Goal: Information Seeking & Learning: Learn about a topic

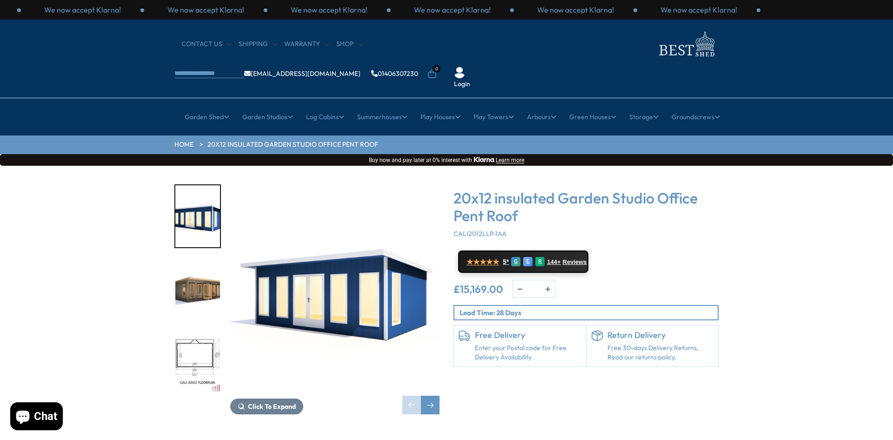
click at [504, 407] on div "Click To Expand Click To Expand Click To Expand Click To Expand Click To Expand…" at bounding box center [446, 306] width 893 height 281
click at [201, 299] on div at bounding box center [197, 288] width 47 height 209
click at [201, 331] on img "3 / 7" at bounding box center [197, 362] width 45 height 62
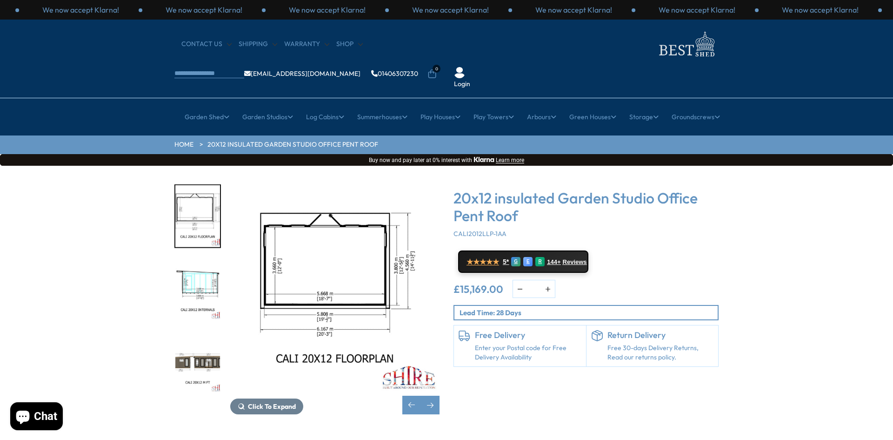
click at [192, 341] on img "5 / 7" at bounding box center [197, 362] width 45 height 62
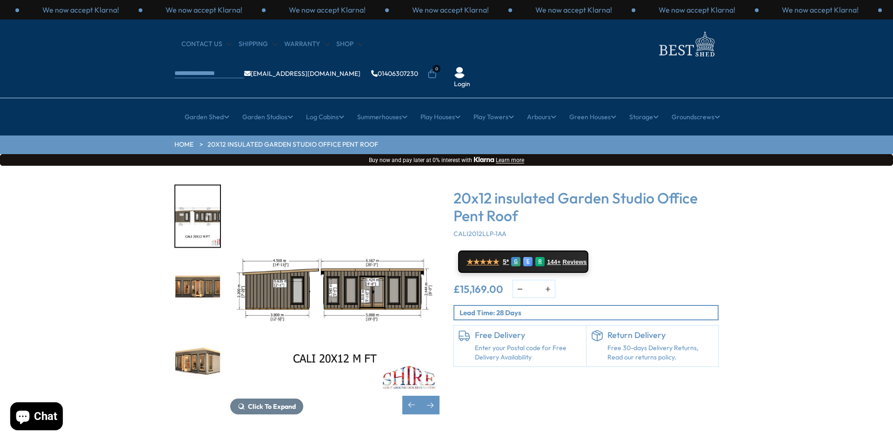
click at [192, 341] on img "7 / 7" at bounding box center [197, 362] width 45 height 62
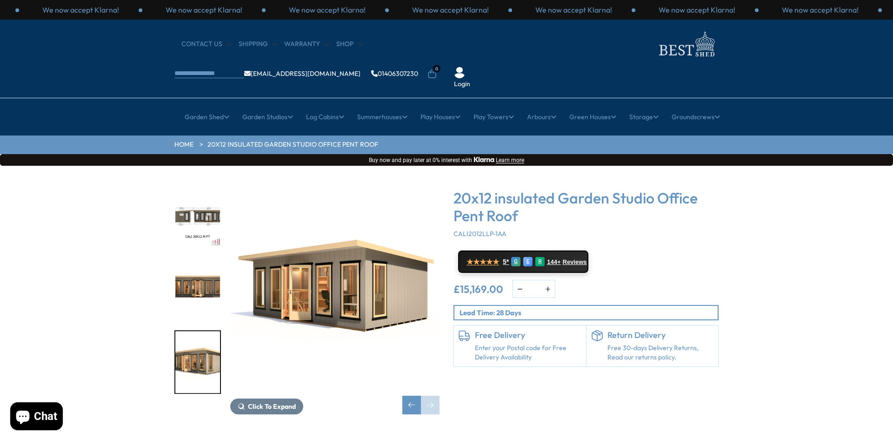
click at [192, 341] on img "7 / 7" at bounding box center [197, 362] width 45 height 62
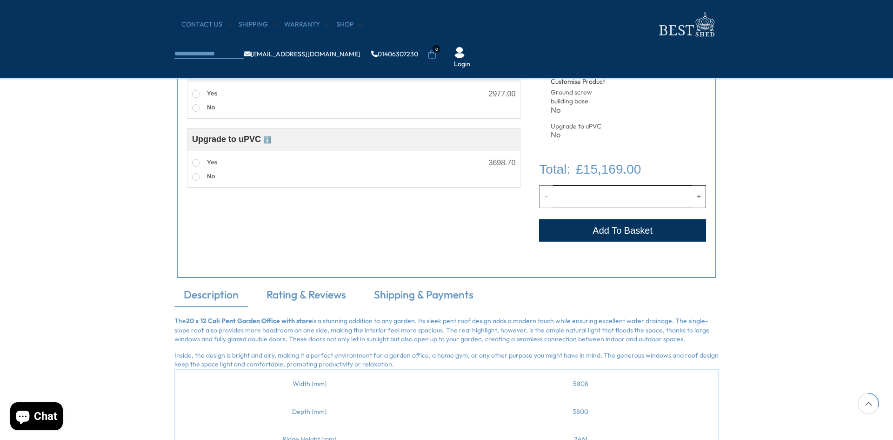
scroll to position [39, 0]
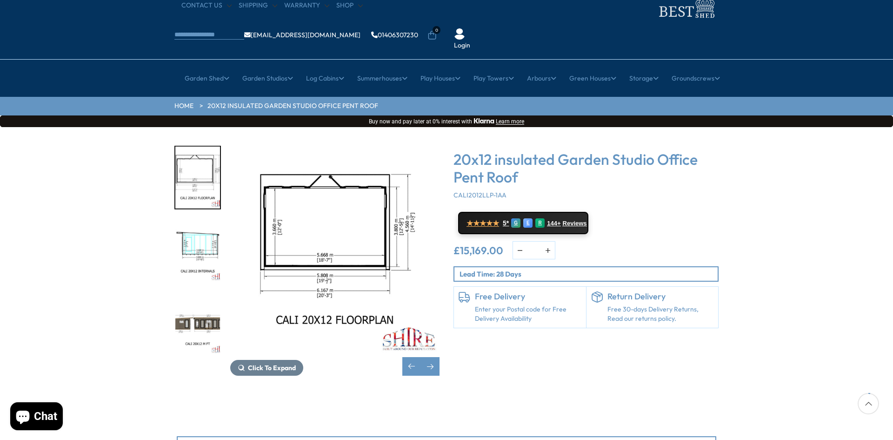
click at [211, 220] on img "4 / 7" at bounding box center [197, 251] width 45 height 62
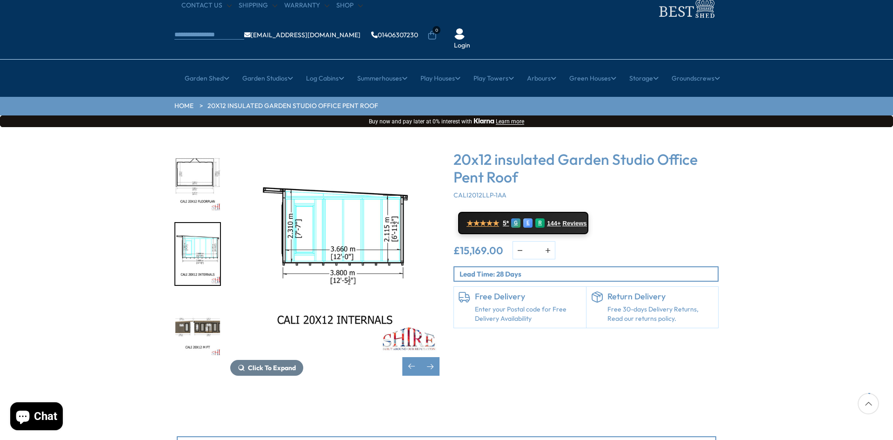
click at [200, 296] on img "5 / 7" at bounding box center [197, 327] width 45 height 62
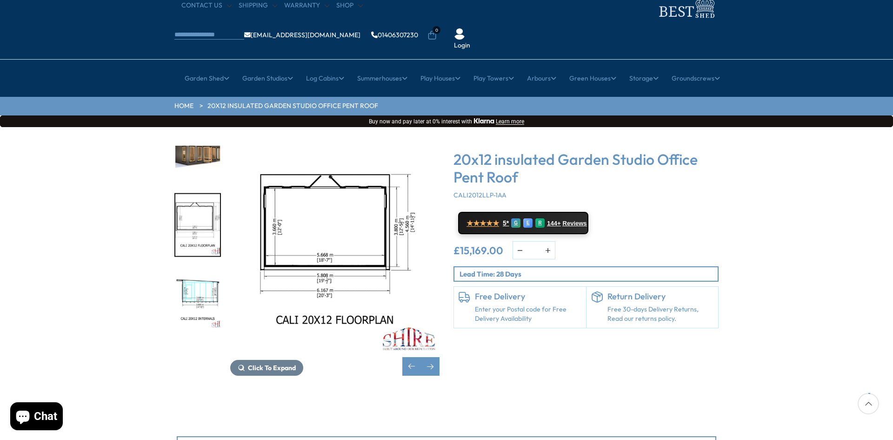
click at [199, 350] on div "Click To Expand Click To Expand Click To Expand Click To Expand Click To Expand…" at bounding box center [446, 267] width 893 height 281
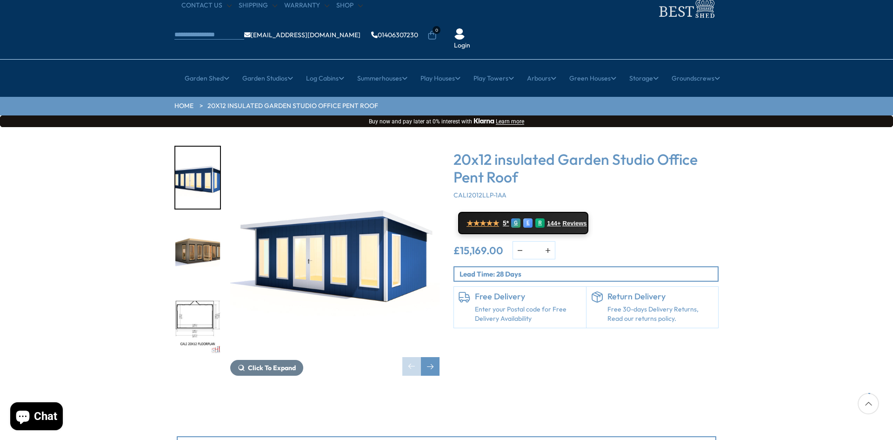
click at [194, 220] on img "2 / 7" at bounding box center [197, 251] width 45 height 62
